Goal: Information Seeking & Learning: Learn about a topic

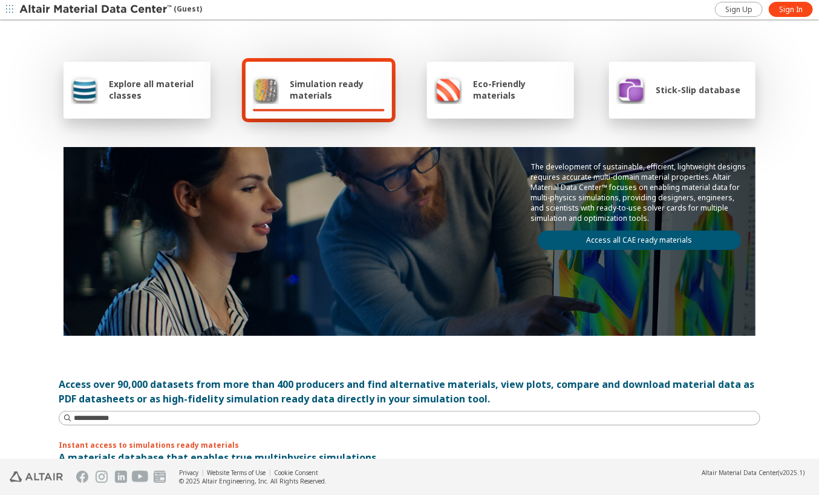
click at [724, 93] on span "Stick-Slip database" at bounding box center [698, 89] width 85 height 11
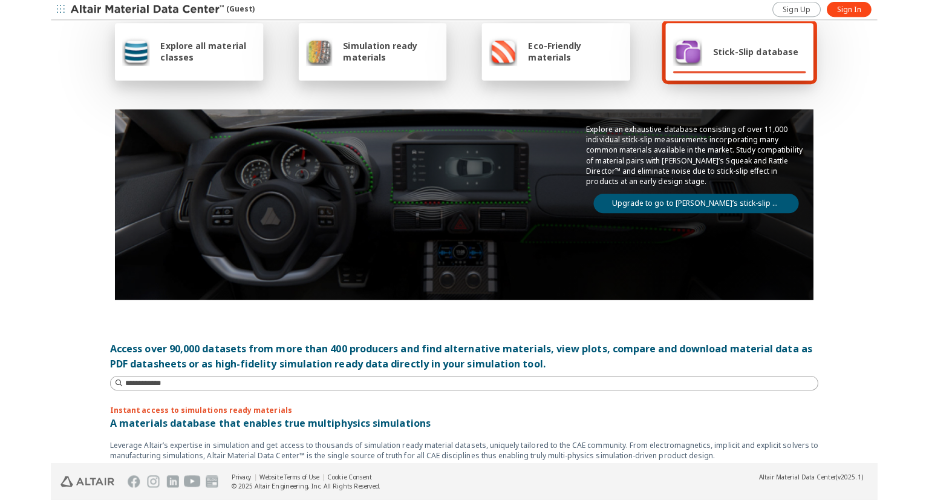
scroll to position [38, 0]
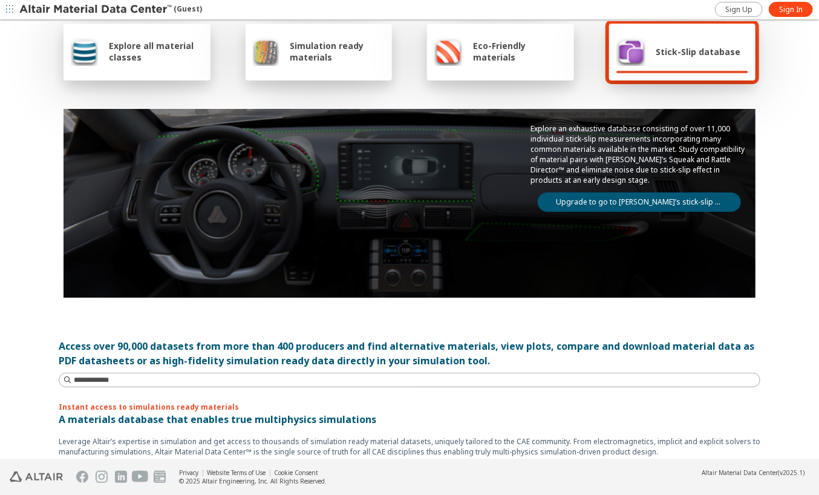
click at [673, 203] on link "Upgrade to go to Altair’s stick-slip database" at bounding box center [639, 201] width 203 height 19
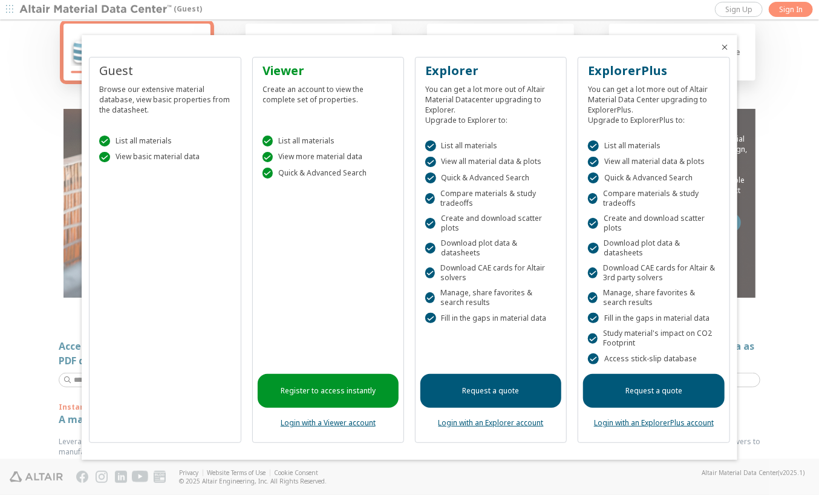
click at [382, 381] on link "Register to access instantly" at bounding box center [328, 391] width 141 height 34
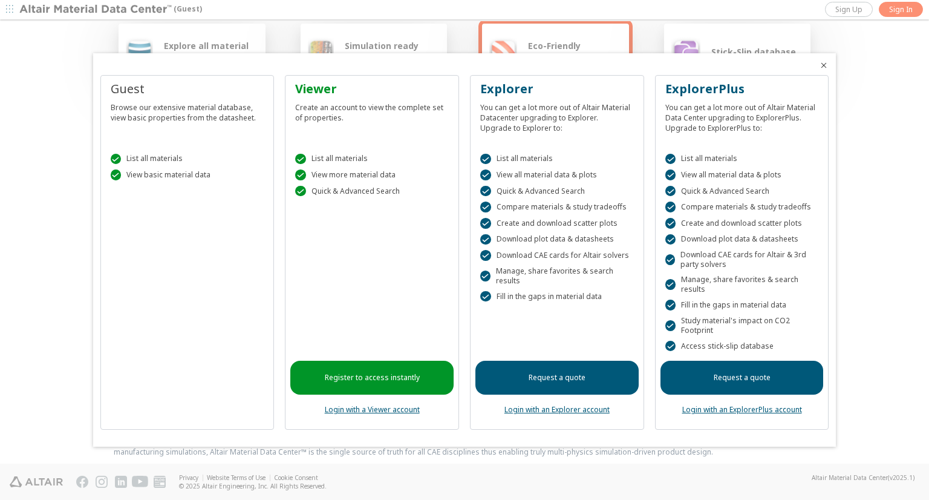
click at [819, 64] on icon "Close" at bounding box center [824, 65] width 10 height 10
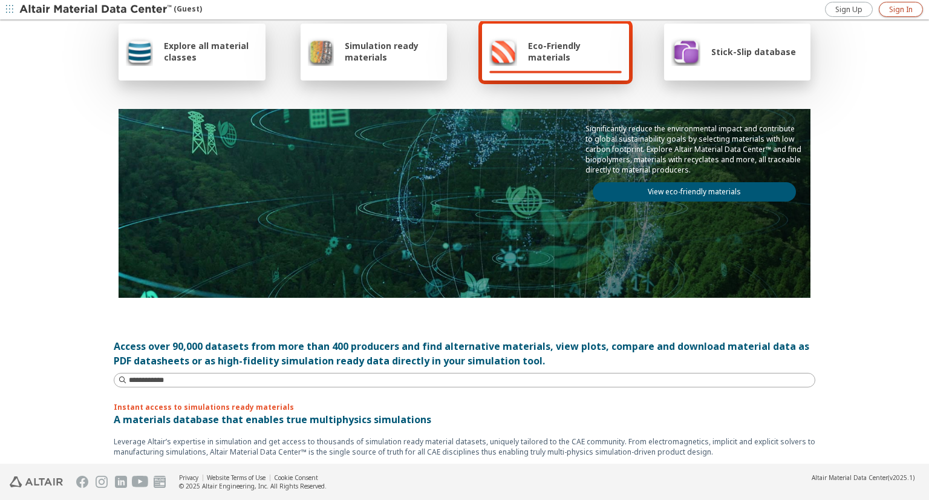
click at [819, 11] on span "Sign In" at bounding box center [901, 10] width 24 height 10
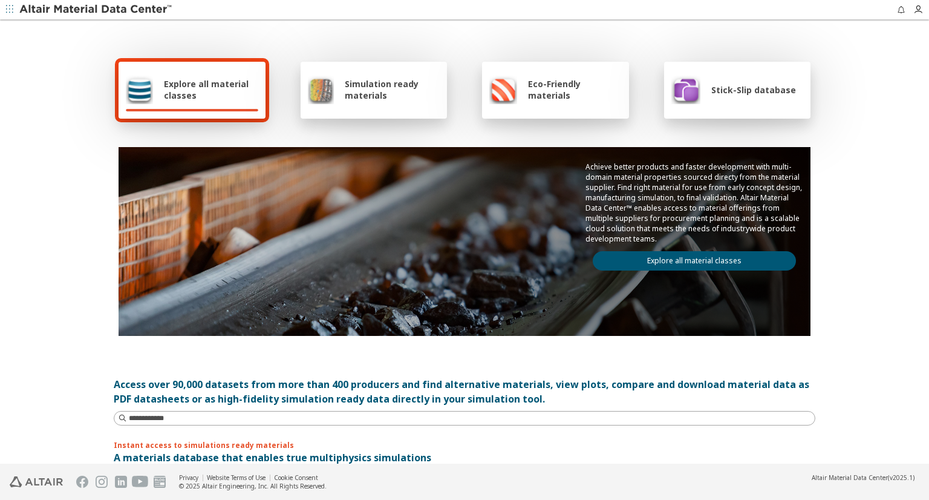
click at [711, 102] on div "Stick-Slip database" at bounding box center [734, 89] width 125 height 29
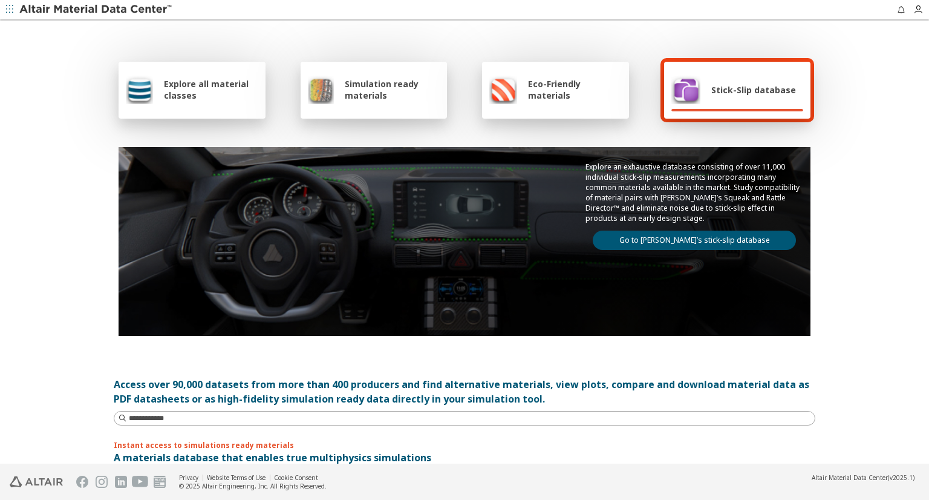
click at [681, 241] on link "Go to [PERSON_NAME]’s stick-slip database" at bounding box center [694, 239] width 203 height 19
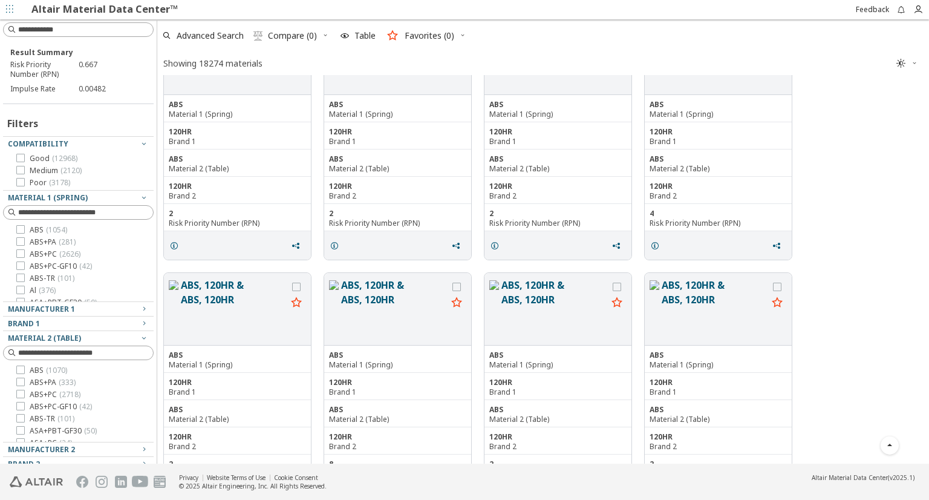
scroll to position [389, 0]
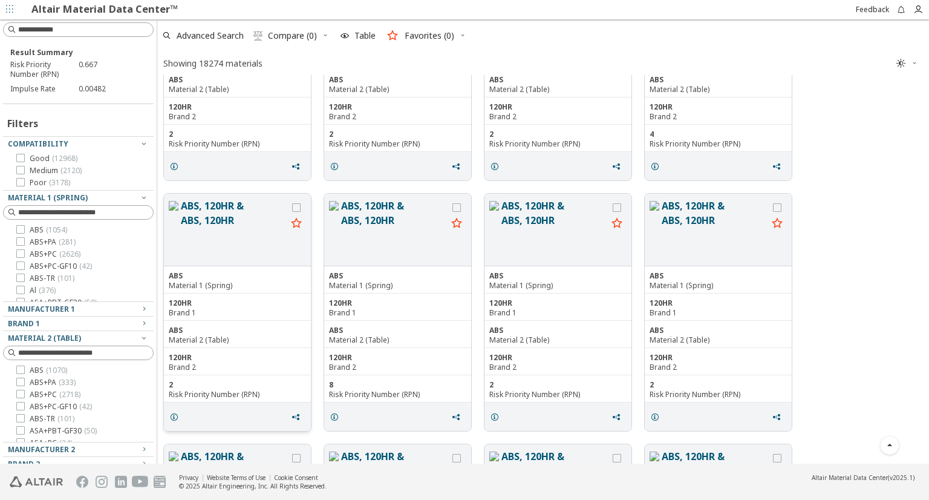
click at [241, 221] on button "ABS, 120HR & ABS, 120HR" at bounding box center [234, 229] width 106 height 62
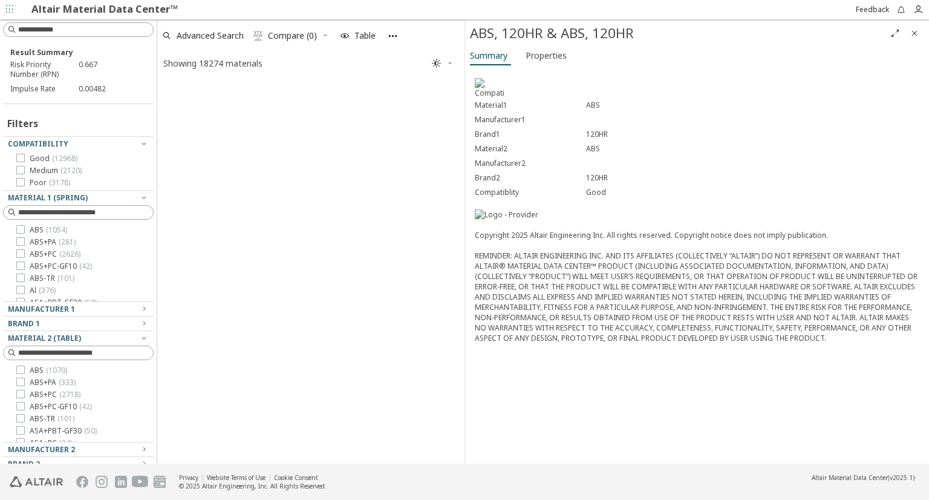
scroll to position [1860, 0]
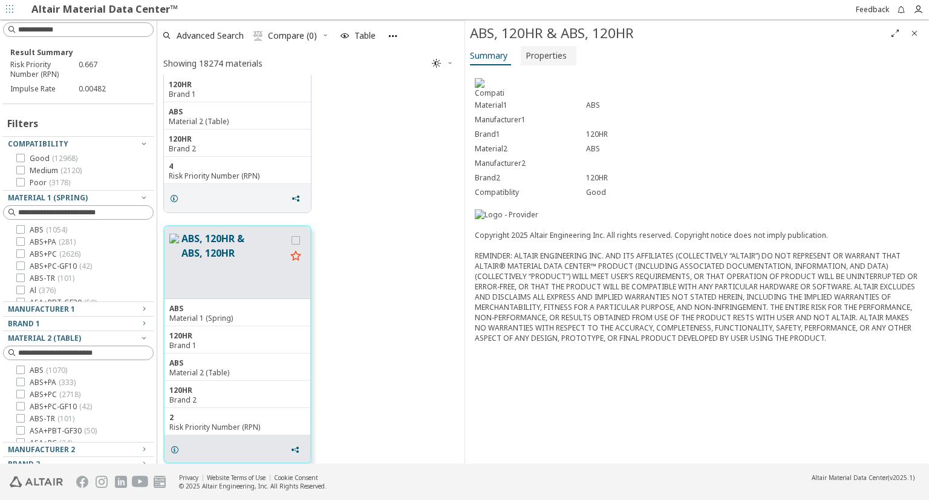
click at [546, 55] on span "Properties" at bounding box center [546, 55] width 41 height 19
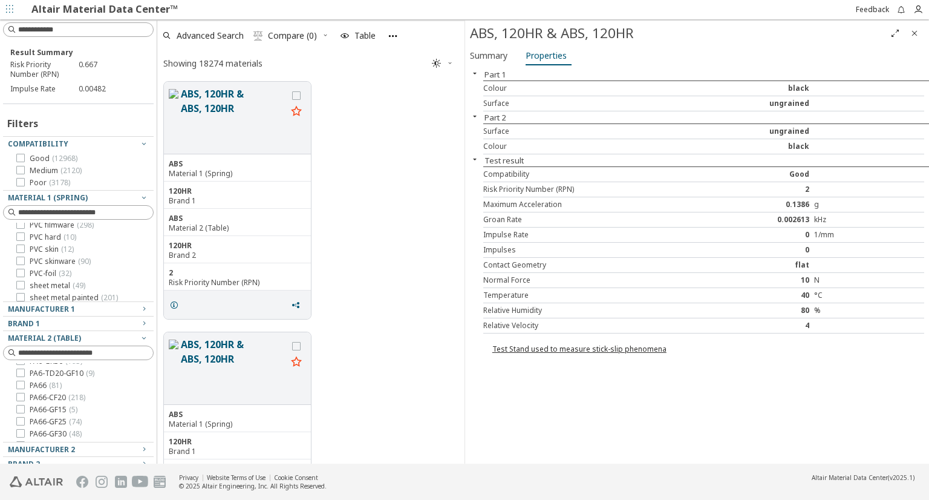
scroll to position [927, 0]
click at [43, 255] on span "TPU ( 50 )" at bounding box center [45, 258] width 30 height 10
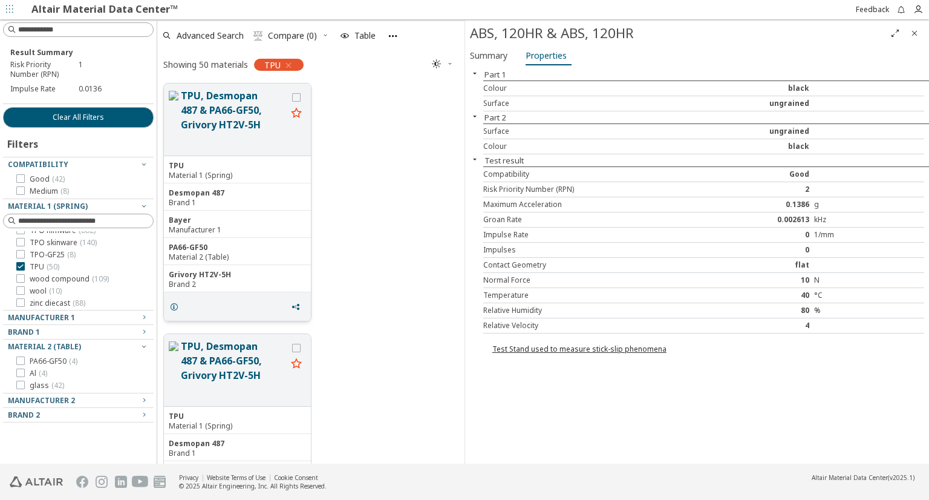
click at [244, 162] on div "TPU" at bounding box center [237, 166] width 137 height 10
click at [237, 131] on button "TPU, Desmopan 487 & PA66-GF50, Grivory HT2V-5H" at bounding box center [234, 119] width 106 height 62
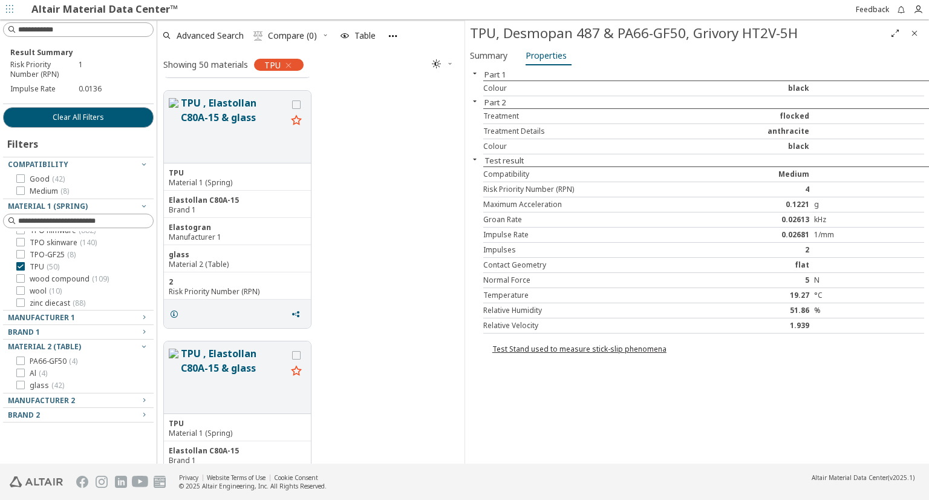
scroll to position [2499, 0]
click at [484, 61] on span "Summary" at bounding box center [489, 55] width 38 height 19
